Goal: Task Accomplishment & Management: Use online tool/utility

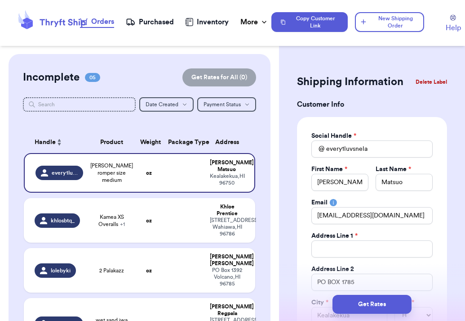
select select "HI"
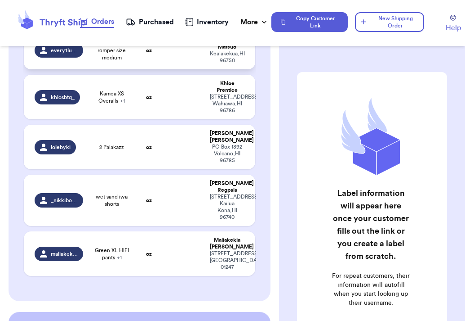
scroll to position [122, 0]
click at [138, 160] on td "oz" at bounding box center [149, 146] width 28 height 45
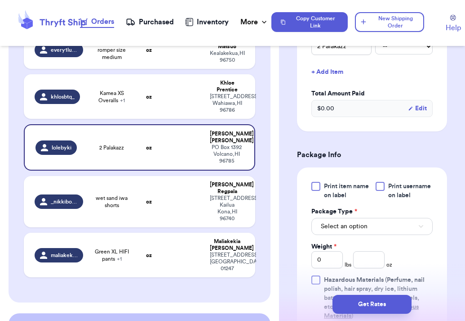
scroll to position [310, 0]
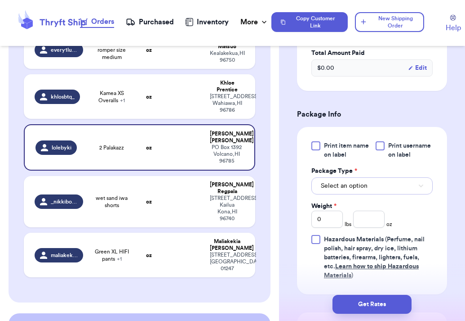
click at [347, 181] on span "Select an option" at bounding box center [344, 185] width 47 height 9
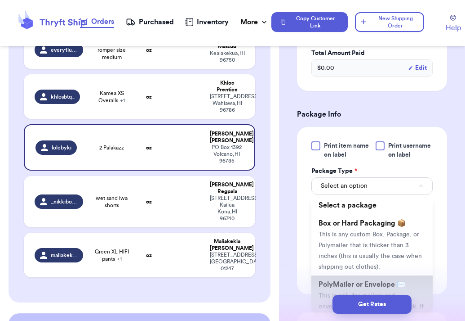
click at [339, 281] on span "PolyMailer or Envelope ✉️" at bounding box center [362, 284] width 87 height 7
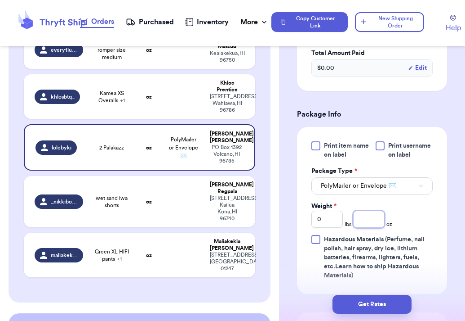
click at [369, 210] on input "number" at bounding box center [368, 218] width 31 height 17
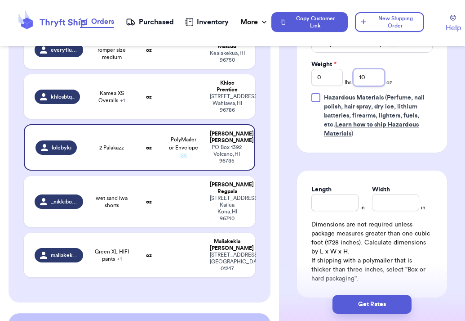
scroll to position [487, 0]
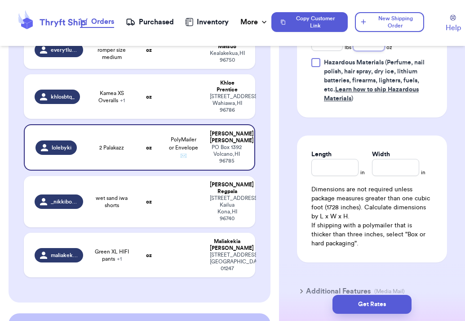
type input "10"
click at [343, 159] on input "Length" at bounding box center [335, 167] width 47 height 17
type input "10"
click at [392, 159] on input "Width *" at bounding box center [395, 167] width 47 height 17
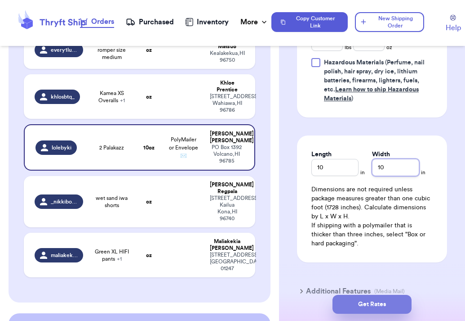
type input "10"
click at [365, 299] on button "Get Rates" at bounding box center [372, 303] width 79 height 19
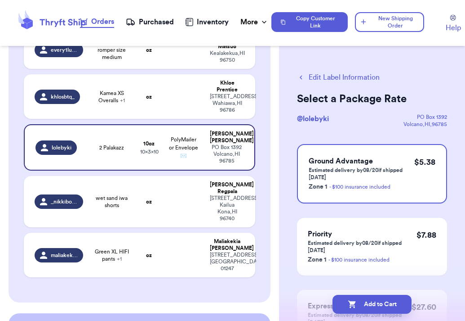
scroll to position [28, 0]
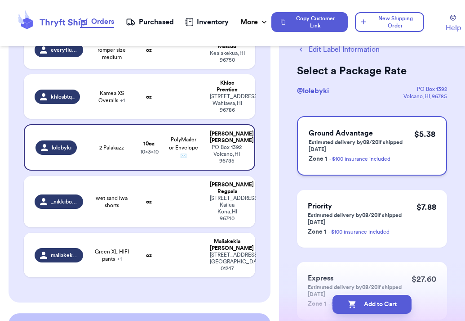
click at [324, 147] on p "Estimated delivery by 08/20 if shipped today" at bounding box center [362, 145] width 106 height 14
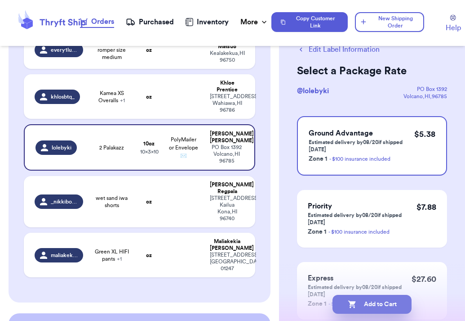
click at [377, 300] on button "Add to Cart" at bounding box center [372, 303] width 79 height 19
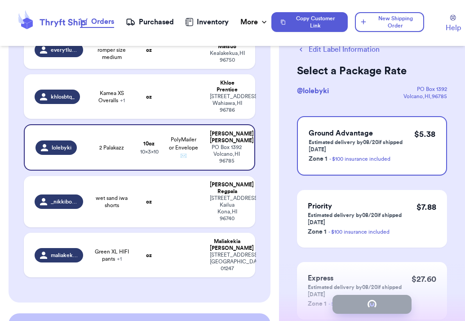
checkbox input "true"
select select "HI"
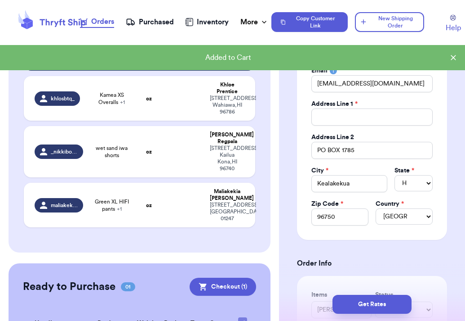
scroll to position [140, 0]
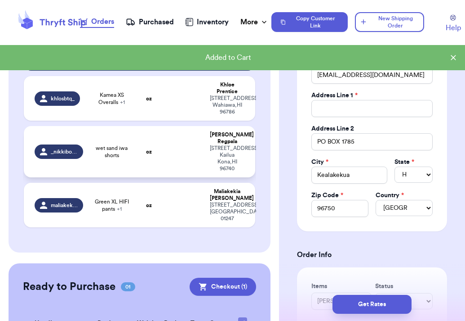
click at [171, 151] on td at bounding box center [184, 151] width 42 height 51
type input "wet sand iwa shorts"
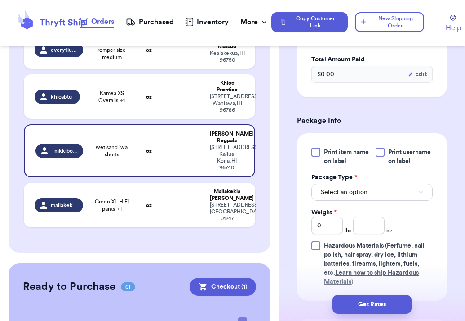
scroll to position [303, 0]
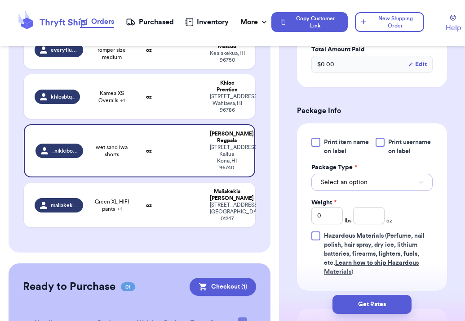
click at [364, 178] on span "Select an option" at bounding box center [344, 182] width 47 height 9
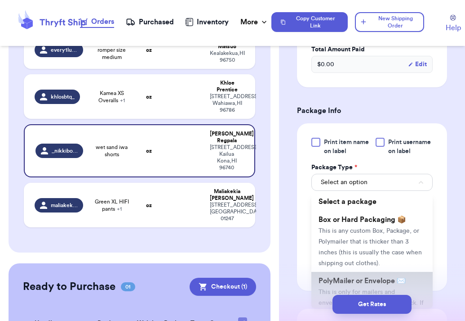
click at [343, 284] on span "PolyMailer or Envelope ✉️" at bounding box center [362, 280] width 87 height 7
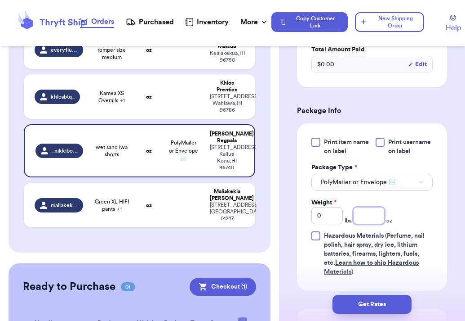
click at [373, 218] on input "number" at bounding box center [368, 215] width 31 height 17
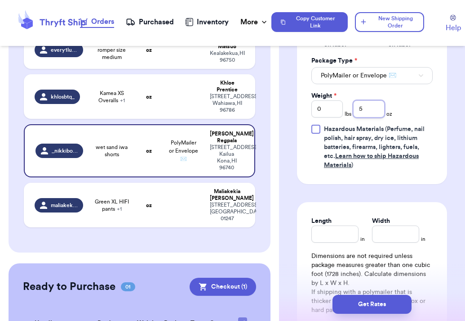
scroll to position [459, 0]
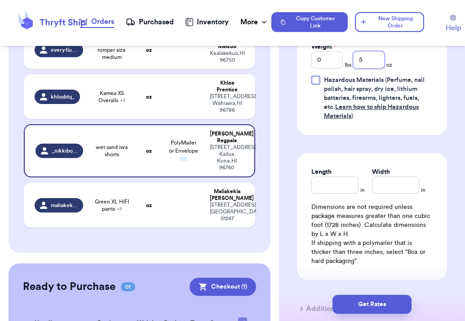
type input "5"
click at [336, 192] on input "Length" at bounding box center [335, 184] width 47 height 17
type input "10"
click at [391, 186] on input "Width *" at bounding box center [395, 184] width 47 height 17
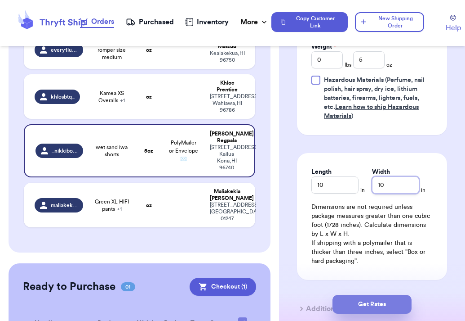
type input "10"
click at [389, 301] on button "Get Rates" at bounding box center [372, 303] width 79 height 19
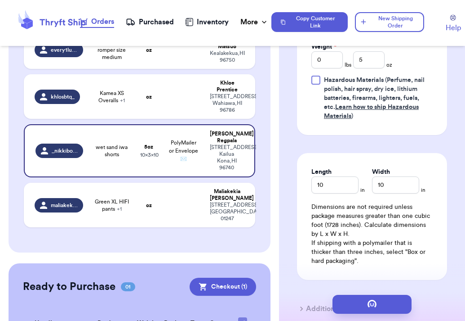
scroll to position [0, 0]
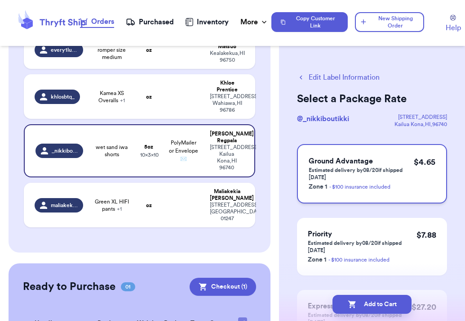
click at [339, 174] on p "Estimated delivery by 08/20 if shipped today" at bounding box center [361, 173] width 105 height 14
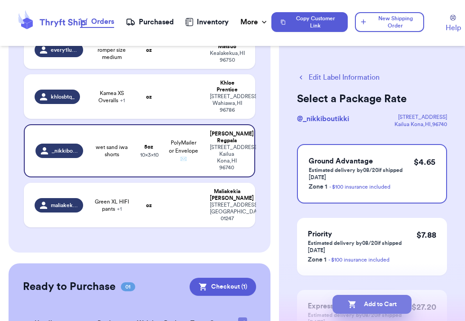
click at [368, 304] on button "Add to Cart" at bounding box center [372, 303] width 79 height 19
checkbox input "true"
select select "HI"
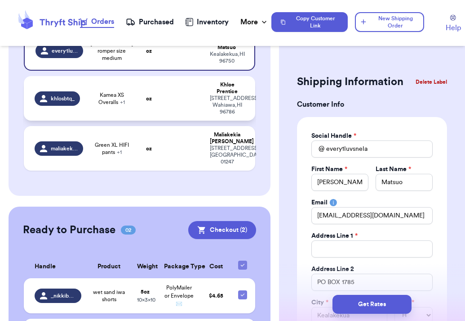
click at [169, 96] on td at bounding box center [184, 98] width 42 height 45
type input "Kamea XS Overalls"
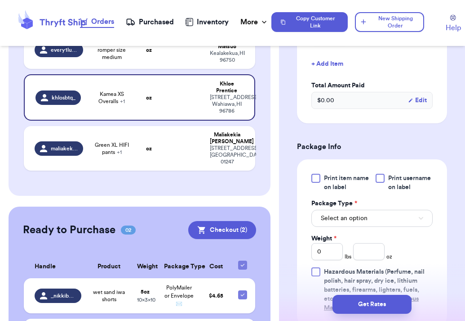
scroll to position [298, 0]
click at [354, 213] on span "Select an option" at bounding box center [344, 217] width 47 height 9
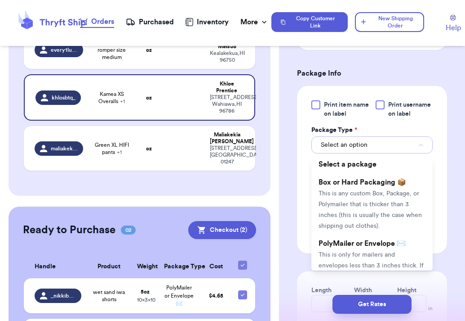
scroll to position [372, 0]
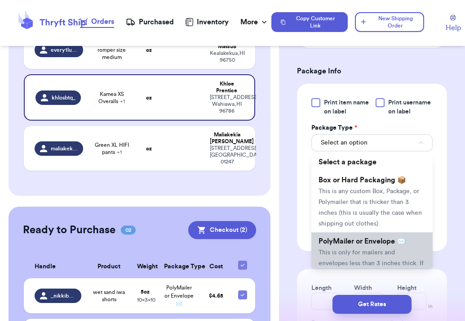
click at [337, 241] on span "PolyMailer or Envelope ✉️" at bounding box center [362, 240] width 87 height 7
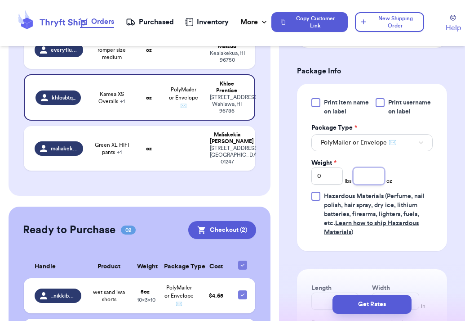
click at [372, 176] on input "number" at bounding box center [368, 175] width 31 height 17
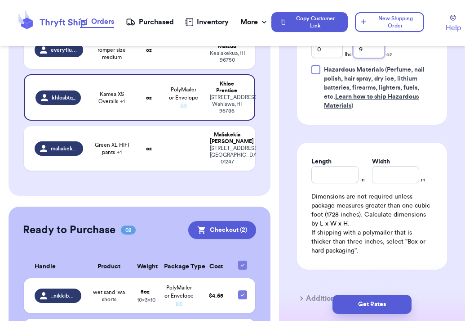
scroll to position [501, 0]
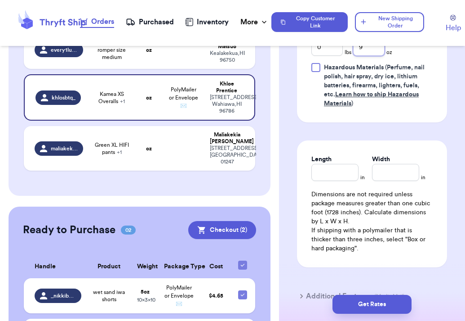
type input "9"
click at [337, 162] on div "Length" at bounding box center [335, 159] width 47 height 9
click at [338, 171] on input "Length" at bounding box center [335, 172] width 47 height 17
type input "0"
type input "10"
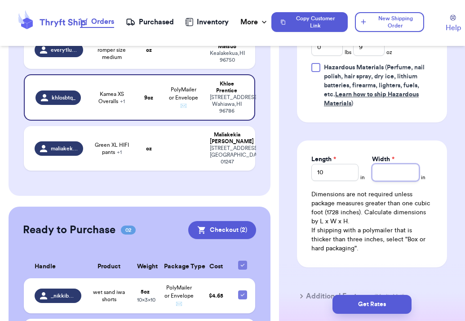
click at [419, 165] on div at bounding box center [395, 172] width 47 height 17
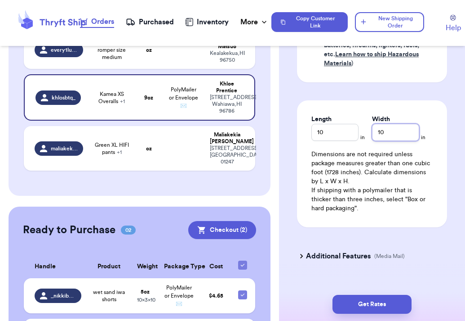
scroll to position [557, 0]
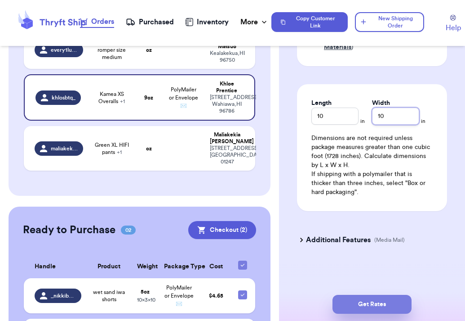
type input "10"
click at [389, 298] on button "Get Rates" at bounding box center [372, 303] width 79 height 19
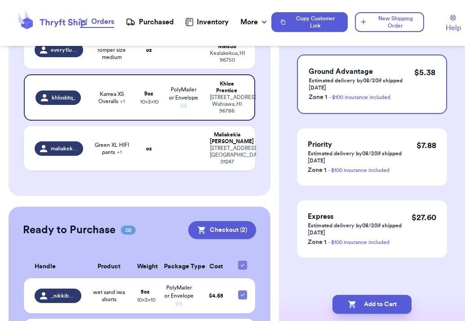
scroll to position [0, 0]
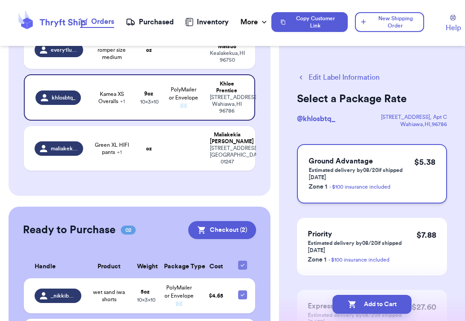
click at [337, 180] on p "Estimated delivery by 08/20 if shipped today" at bounding box center [362, 173] width 106 height 14
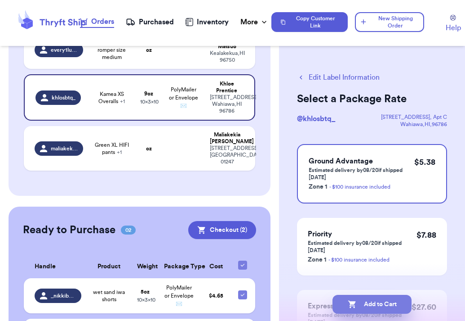
click at [357, 307] on button "Add to Cart" at bounding box center [372, 303] width 79 height 19
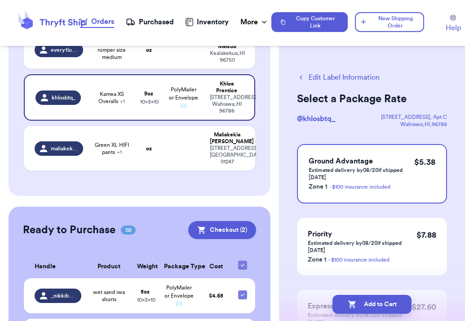
checkbox input "true"
select select "HI"
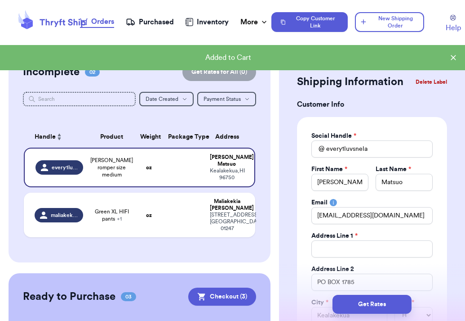
scroll to position [5, 0]
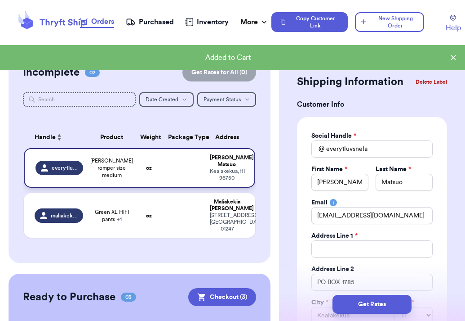
click at [172, 158] on td at bounding box center [184, 168] width 42 height 40
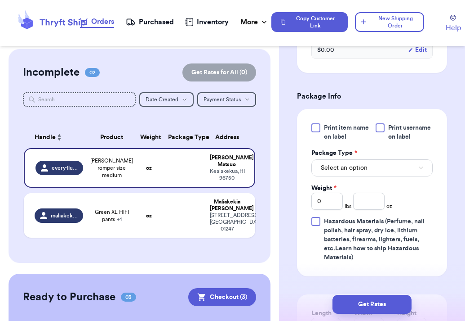
scroll to position [456, 0]
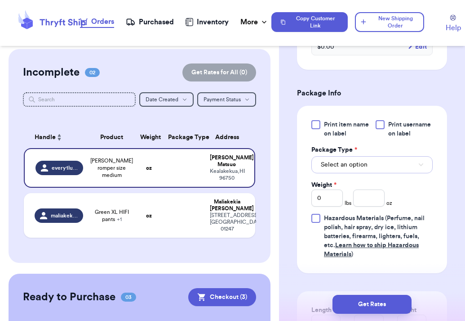
click at [352, 173] on button "Select an option" at bounding box center [372, 164] width 121 height 17
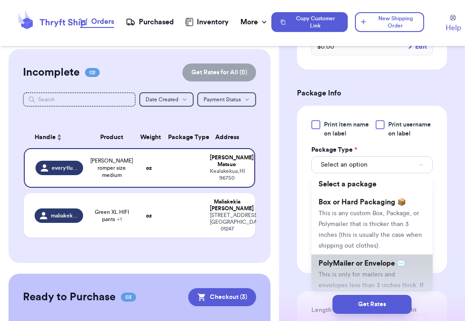
click at [349, 264] on span "PolyMailer or Envelope ✉️" at bounding box center [362, 262] width 87 height 7
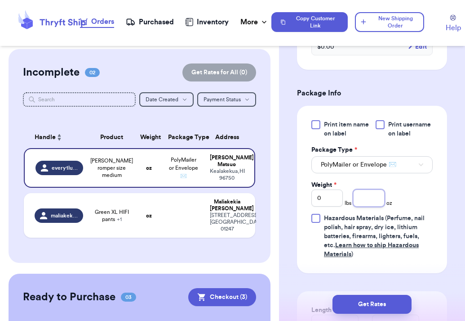
click at [377, 202] on input "number" at bounding box center [368, 197] width 31 height 17
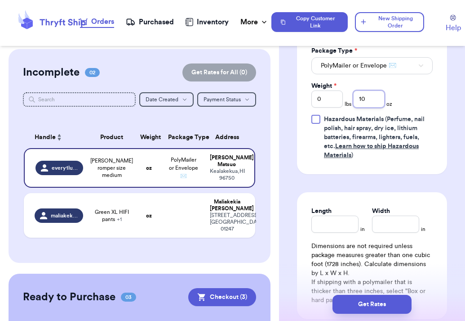
scroll to position [558, 0]
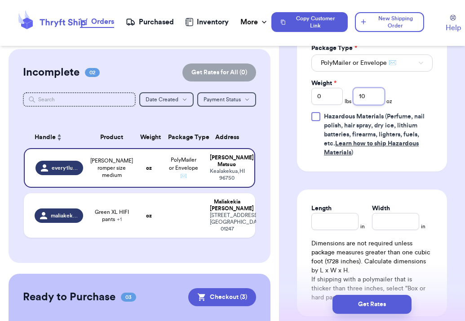
type input "10"
click at [343, 222] on input "Length" at bounding box center [335, 221] width 47 height 17
type input "10"
click at [393, 223] on input "Width *" at bounding box center [395, 221] width 47 height 17
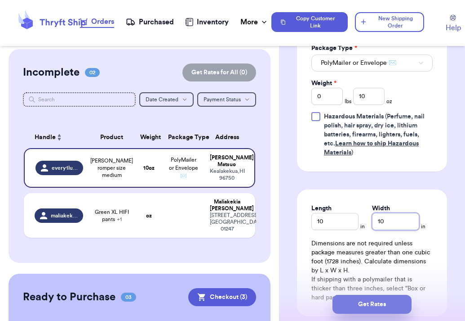
type input "10"
click at [369, 305] on button "Get Rates" at bounding box center [372, 303] width 79 height 19
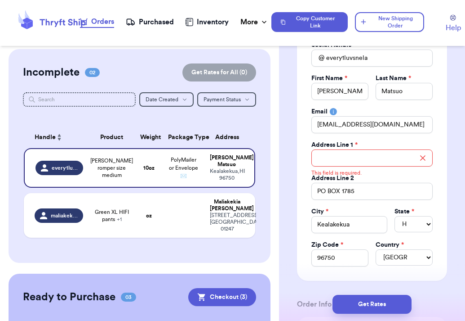
scroll to position [88, 0]
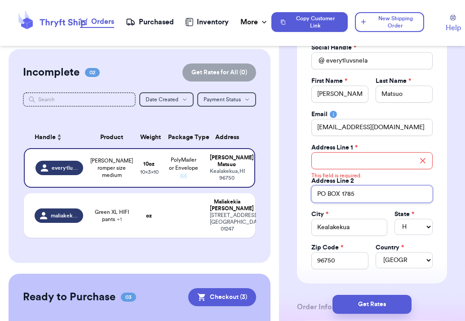
click at [365, 194] on input "PO BOX 1785" at bounding box center [372, 193] width 121 height 17
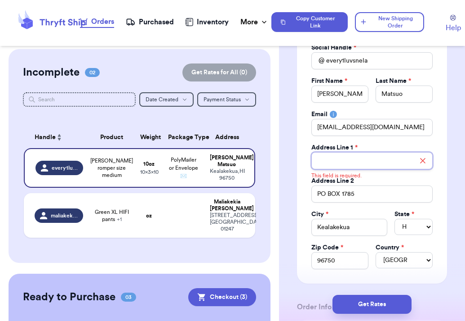
click at [353, 164] on input "Total Amount Paid" at bounding box center [372, 160] width 121 height 17
paste input "PO BOX 1785"
type input "PO BOX 1785"
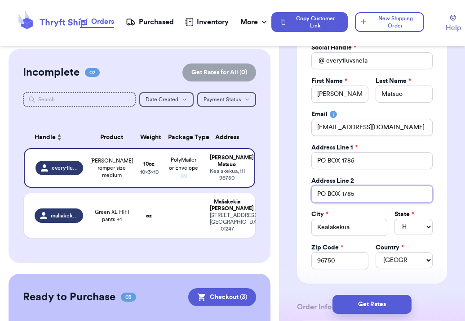
drag, startPoint x: 383, startPoint y: 185, endPoint x: 277, endPoint y: 183, distance: 106.6
click at [276, 183] on div "Customer Link New Order Incomplete 02 Get Rates for All ( 0 ) Get Rates for All…" at bounding box center [232, 160] width 465 height 321
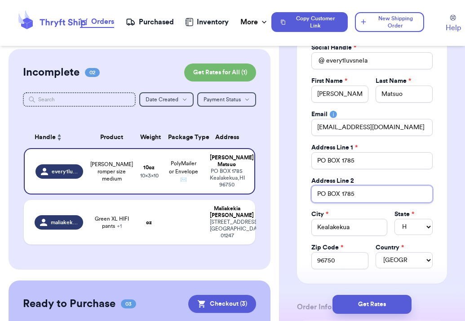
click at [353, 193] on input "PO BOX 1785" at bounding box center [372, 193] width 121 height 17
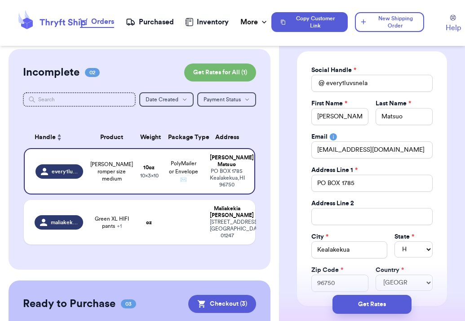
scroll to position [68, 0]
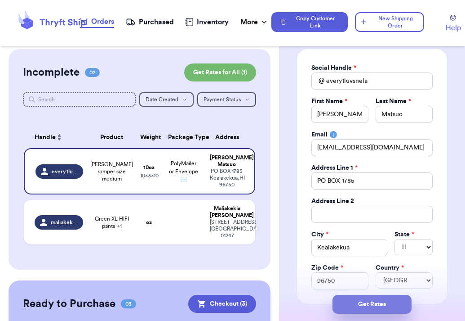
click at [380, 299] on button "Get Rates" at bounding box center [372, 303] width 79 height 19
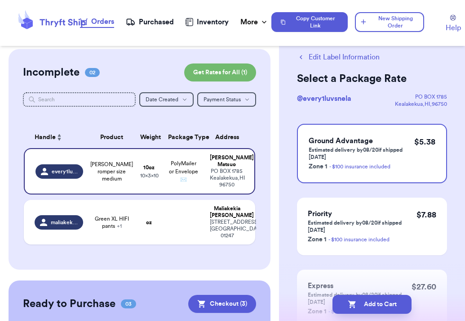
scroll to position [21, 0]
click at [395, 160] on p "Zone 1 - $100 insurance included" at bounding box center [362, 165] width 106 height 11
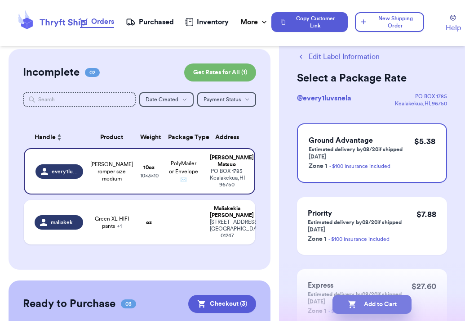
click at [370, 300] on button "Add to Cart" at bounding box center [372, 303] width 79 height 19
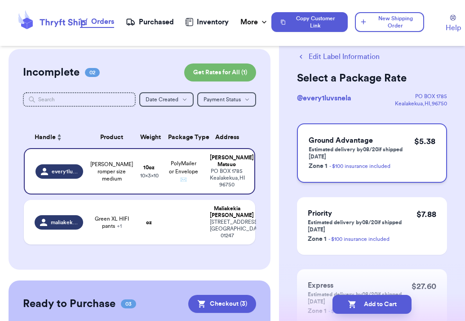
checkbox input "true"
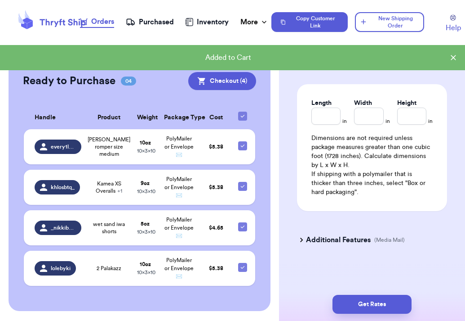
scroll to position [0, 0]
